Goal: Task Accomplishment & Management: Use online tool/utility

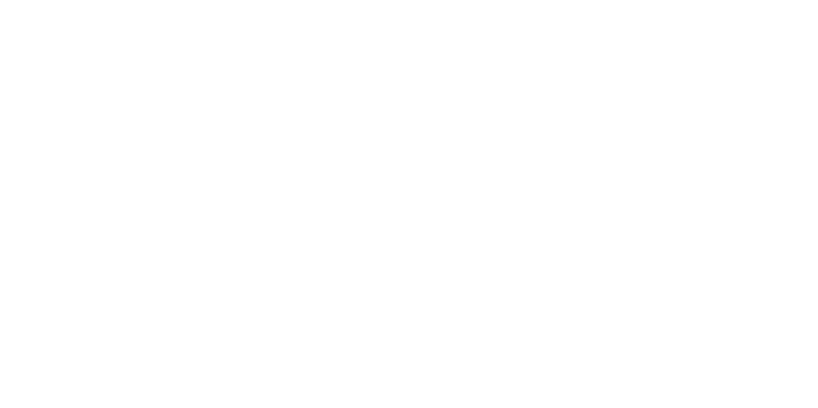
click at [484, 0] on html at bounding box center [409, 0] width 818 height 0
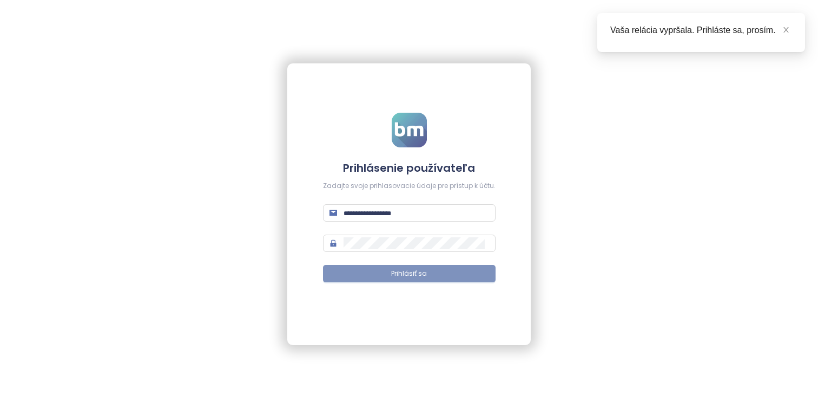
type input "**********"
click at [469, 275] on button "Prihlásiť sa" at bounding box center [409, 273] width 173 height 17
click at [783, 25] on span at bounding box center [787, 30] width 8 height 12
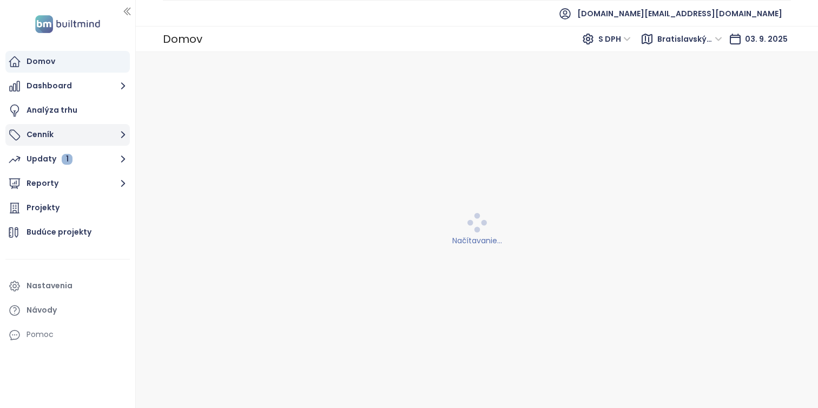
click at [123, 137] on icon "button" at bounding box center [123, 135] width 14 height 14
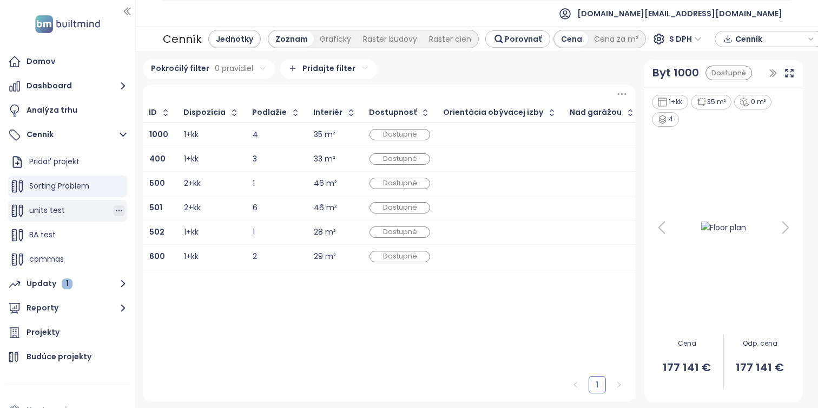
click at [120, 213] on icon "button" at bounding box center [119, 210] width 11 height 11
click at [162, 176] on button "Upraviť" at bounding box center [164, 174] width 62 height 14
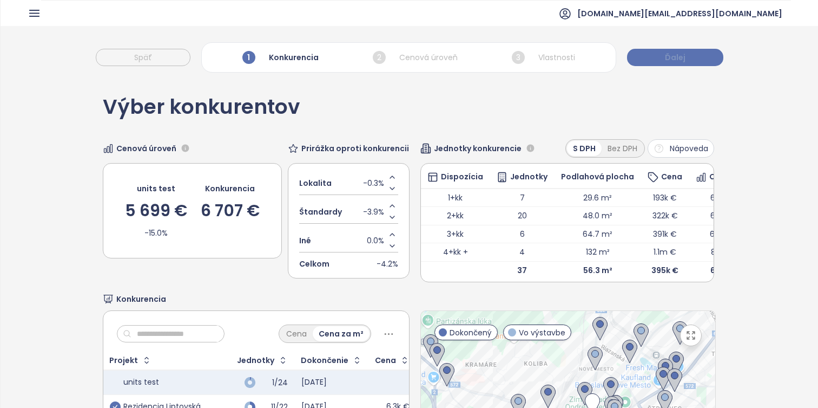
click at [666, 53] on span "Ďalej" at bounding box center [675, 57] width 21 height 12
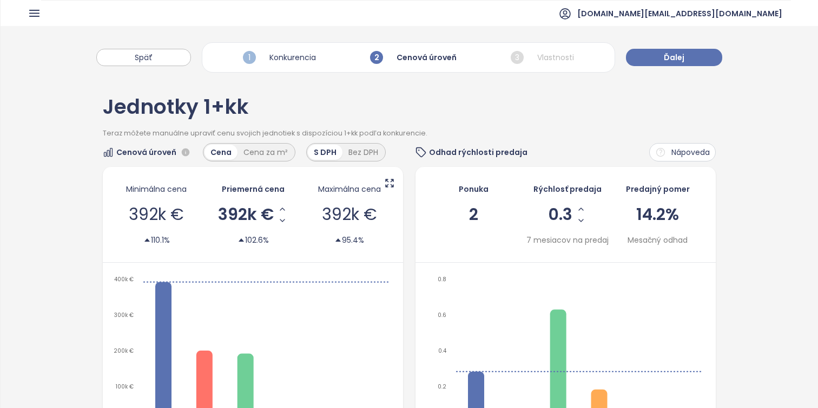
click at [395, 185] on div "Minimálna cena 392k € 110.1% Priemerná cena 392k € 102.6% Maximálna cena 392k €…" at bounding box center [253, 215] width 300 height 96
click at [386, 185] on icon at bounding box center [390, 183] width 8 height 8
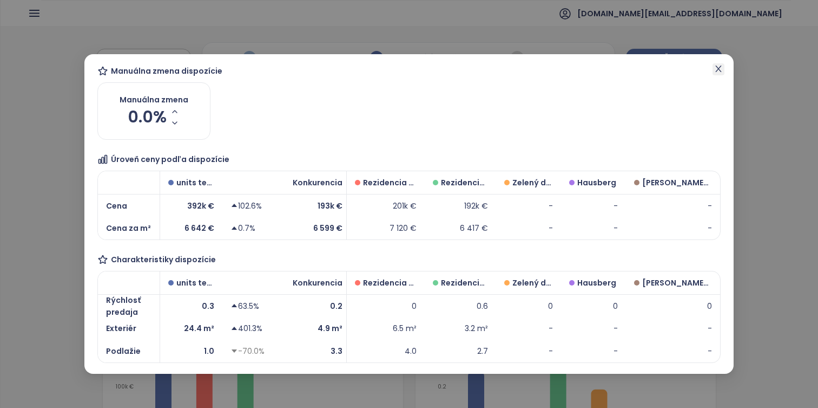
click at [720, 74] on span "Close" at bounding box center [719, 69] width 12 height 12
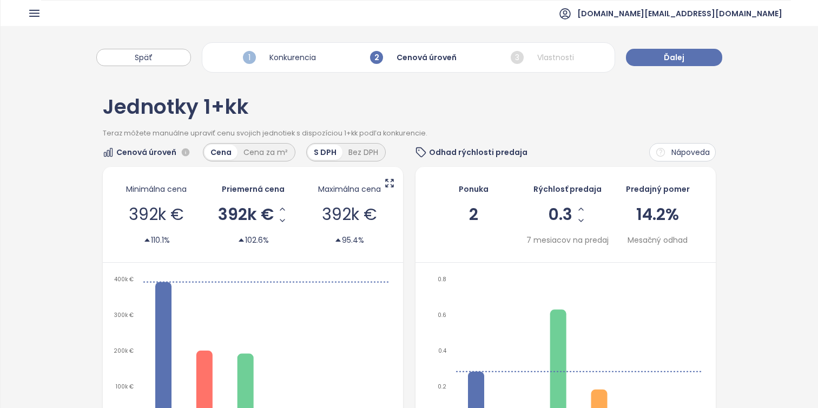
click at [389, 175] on div "Minimálna cena 392k € 110.1% Priemerná cena 392k € 102.6% Maximálna cena 392k €…" at bounding box center [253, 215] width 300 height 96
click at [391, 183] on icon at bounding box center [389, 183] width 11 height 11
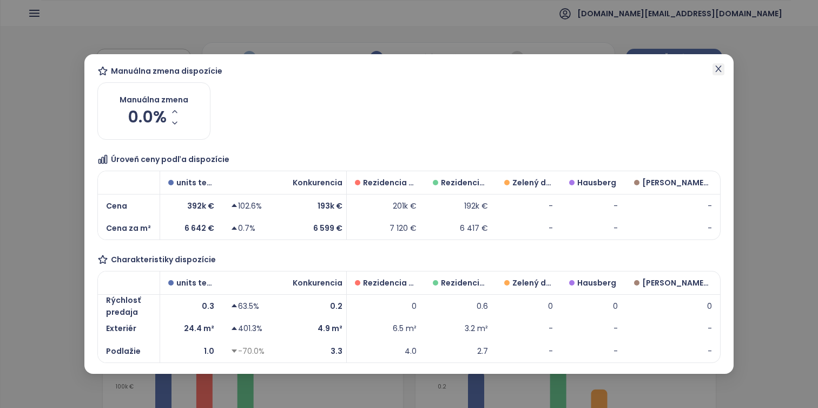
click at [713, 69] on span "Close" at bounding box center [719, 69] width 12 height 12
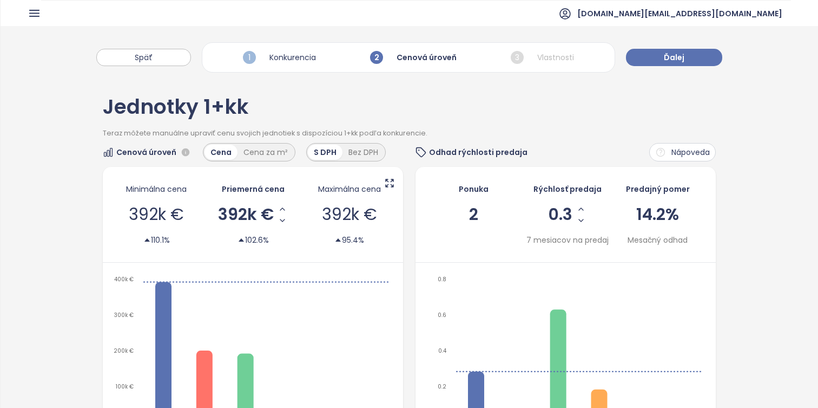
click at [409, 182] on div "Cenová úroveň Cena Cena za m² S DPH Bez DPH Minimálna cena 392k € 110.1% Prieme…" at bounding box center [409, 315] width 613 height 344
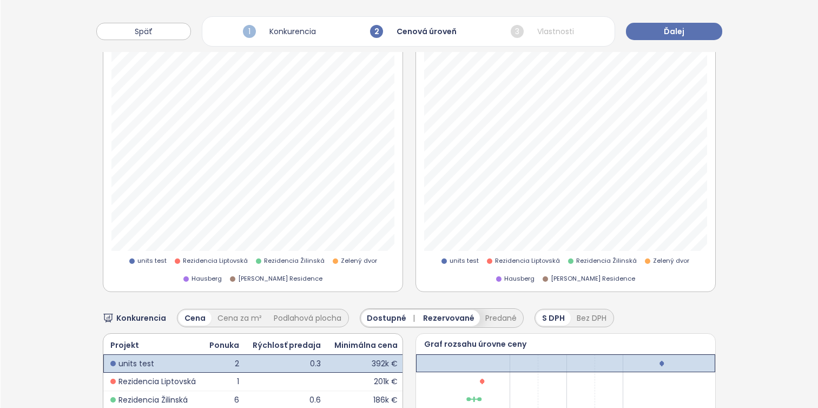
scroll to position [553, 0]
